Goal: Check status: Check status

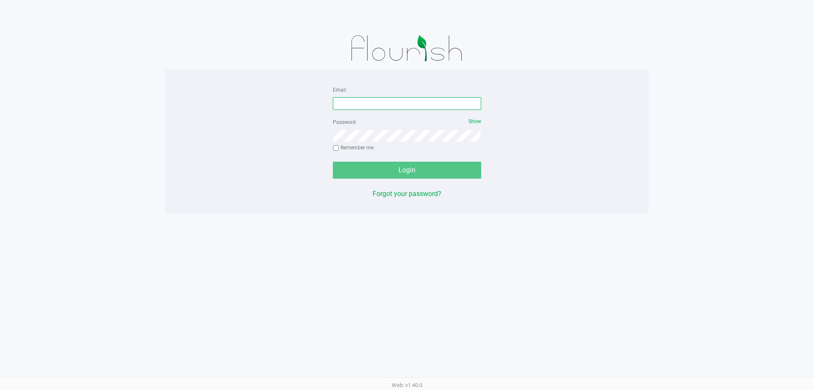
click at [376, 98] on input "Email" at bounding box center [407, 103] width 148 height 13
type input "[EMAIL_ADDRESS][DOMAIN_NAME]"
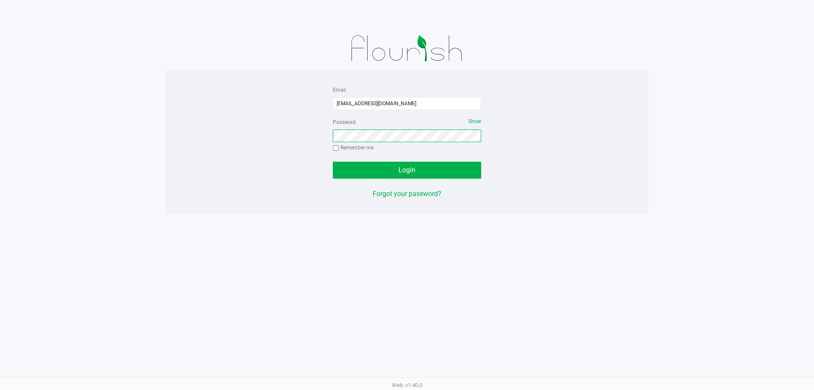
click at [333, 162] on button "Login" at bounding box center [407, 170] width 148 height 17
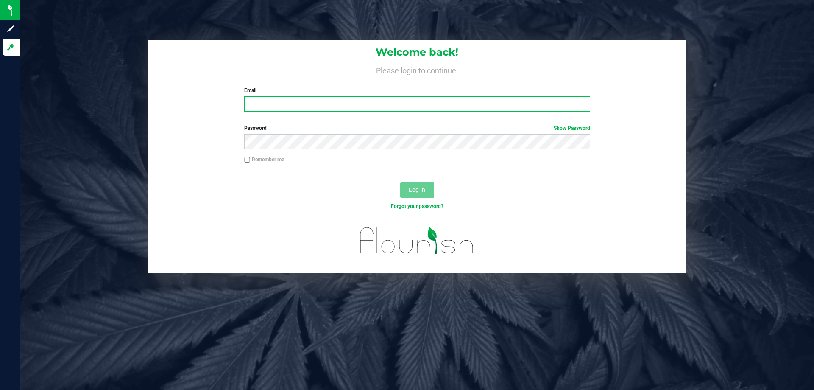
click at [298, 110] on input "Email" at bounding box center [417, 103] width 346 height 15
type input "[EMAIL_ADDRESS][DOMAIN_NAME]"
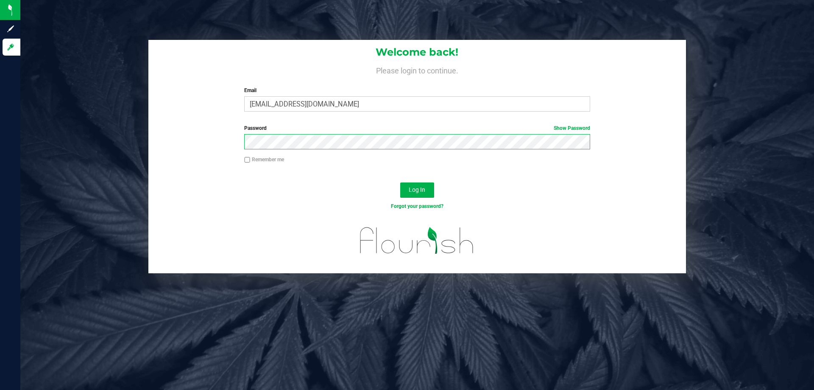
click at [400, 182] on button "Log In" at bounding box center [417, 189] width 34 height 15
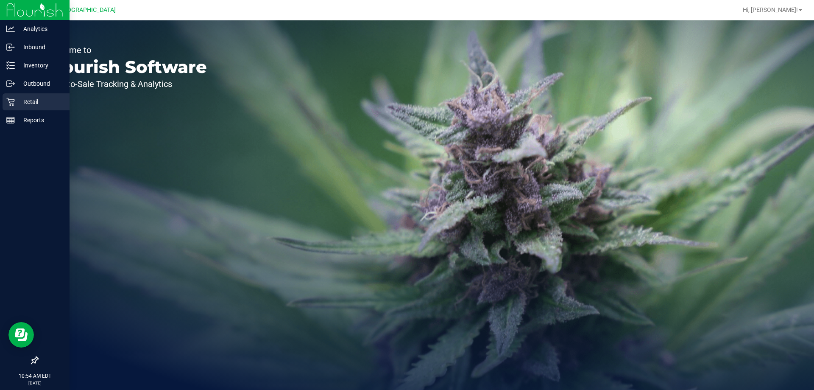
click at [19, 104] on p "Retail" at bounding box center [40, 102] width 51 height 10
click at [15, 106] on p "Retail" at bounding box center [40, 102] width 51 height 10
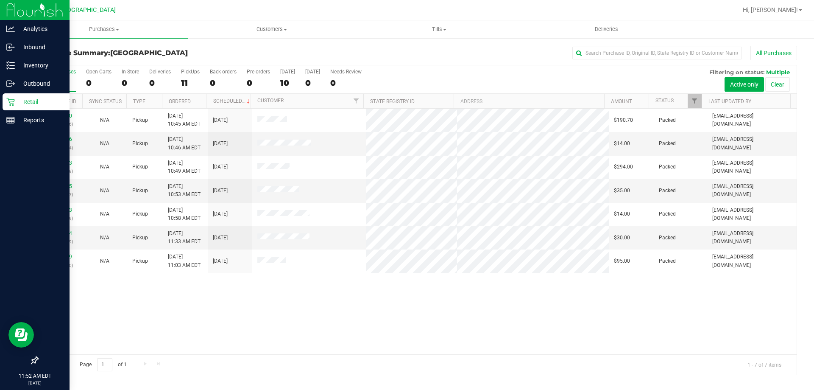
click at [14, 97] on div "Retail" at bounding box center [36, 101] width 67 height 17
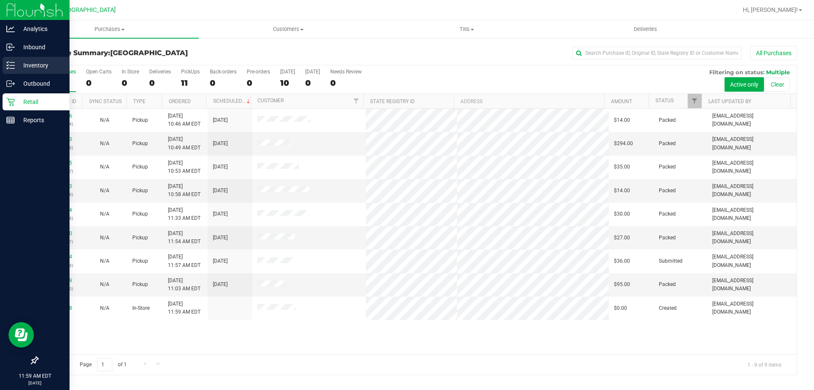
click at [47, 66] on p "Inventory" at bounding box center [40, 65] width 51 height 10
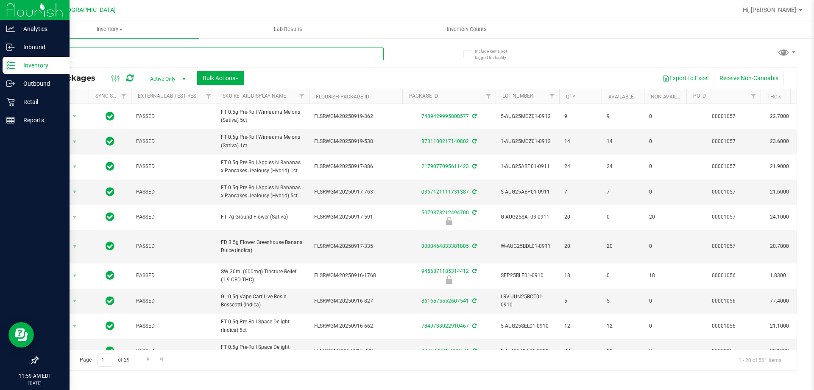
click at [109, 56] on input "text" at bounding box center [210, 54] width 347 height 13
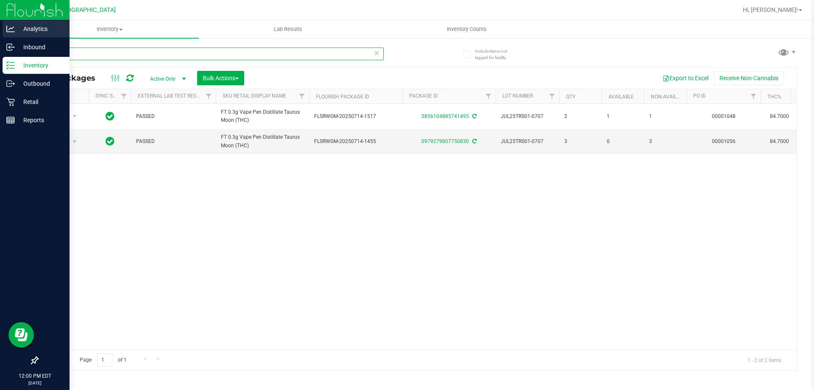
drag, startPoint x: 69, startPoint y: 55, endPoint x: 2, endPoint y: 22, distance: 74.9
click at [0, 34] on div "Analytics Inbound Inventory Outbound Retail Reports 12:00 PM EDT 09/28/2025 09/…" at bounding box center [407, 195] width 814 height 390
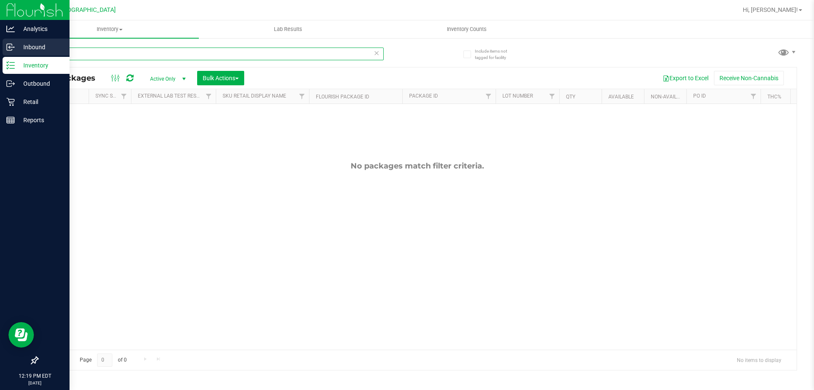
drag, startPoint x: 83, startPoint y: 54, endPoint x: 0, endPoint y: 55, distance: 83.1
click at [0, 55] on div "Analytics Inbound Inventory Outbound Retail Reports 12:19 PM EDT 09/28/2025 09/…" at bounding box center [407, 195] width 814 height 390
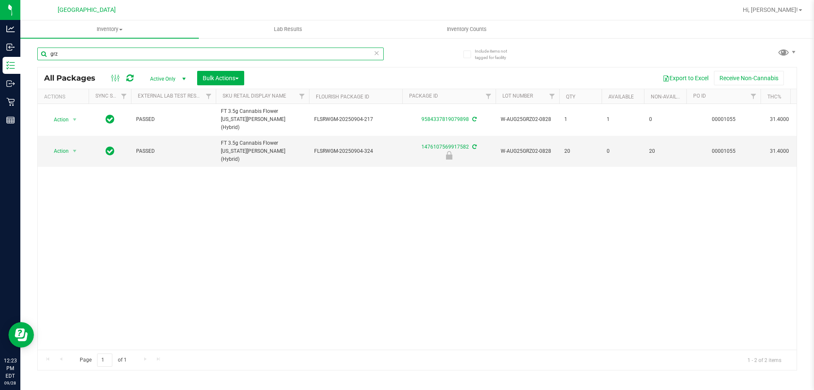
type input "grz"
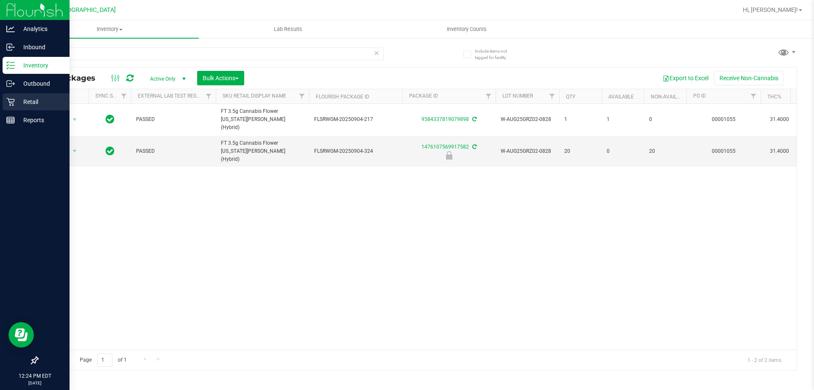
click at [8, 98] on icon at bounding box center [10, 102] width 8 height 8
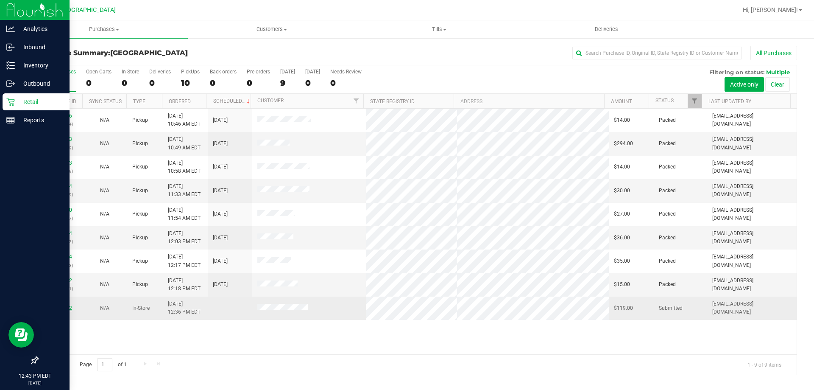
click at [64, 307] on link "12019982" at bounding box center [60, 308] width 24 height 6
